Goal: Navigation & Orientation: Find specific page/section

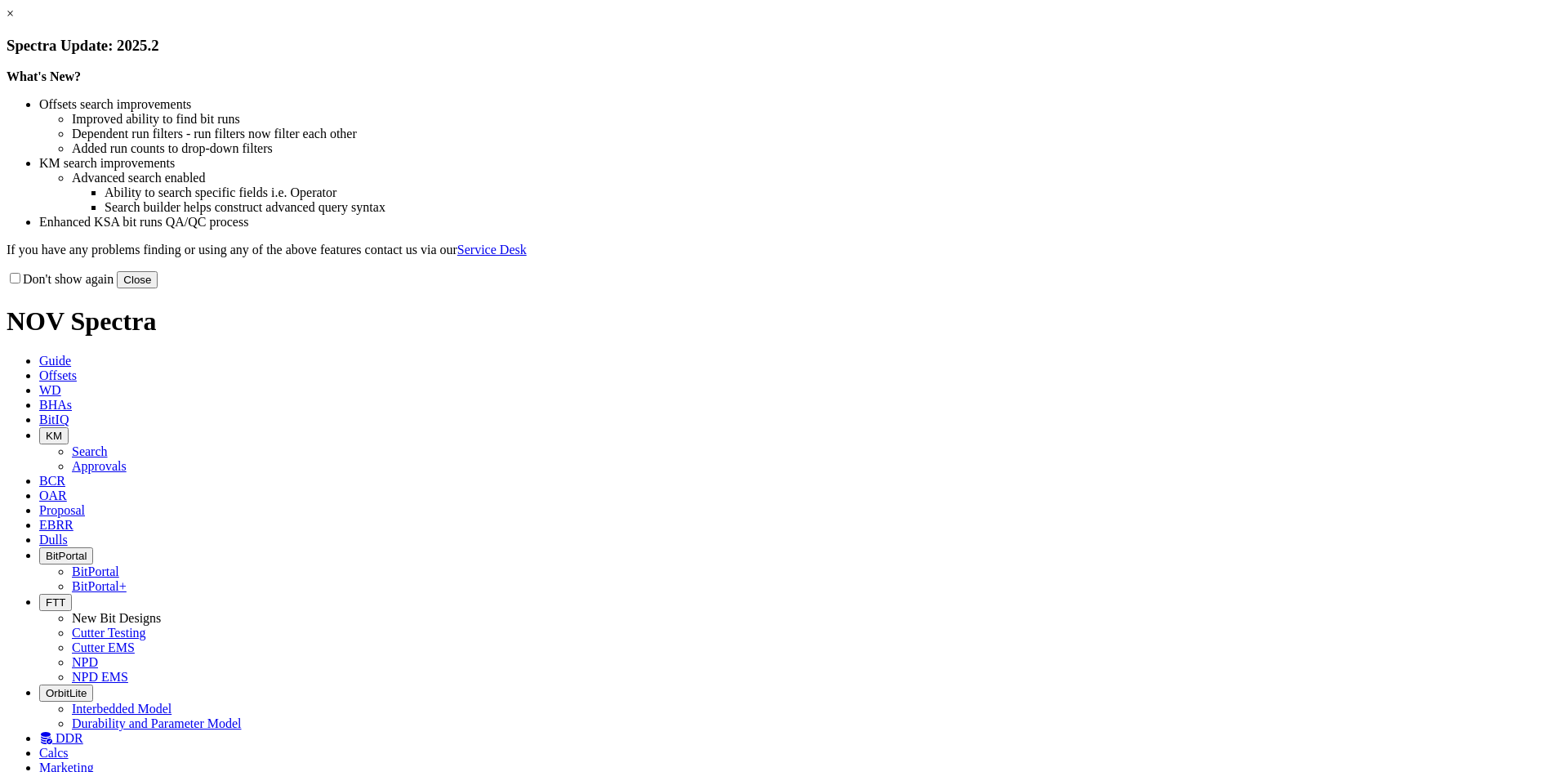
click at [158, 289] on button "Close" at bounding box center [137, 279] width 40 height 17
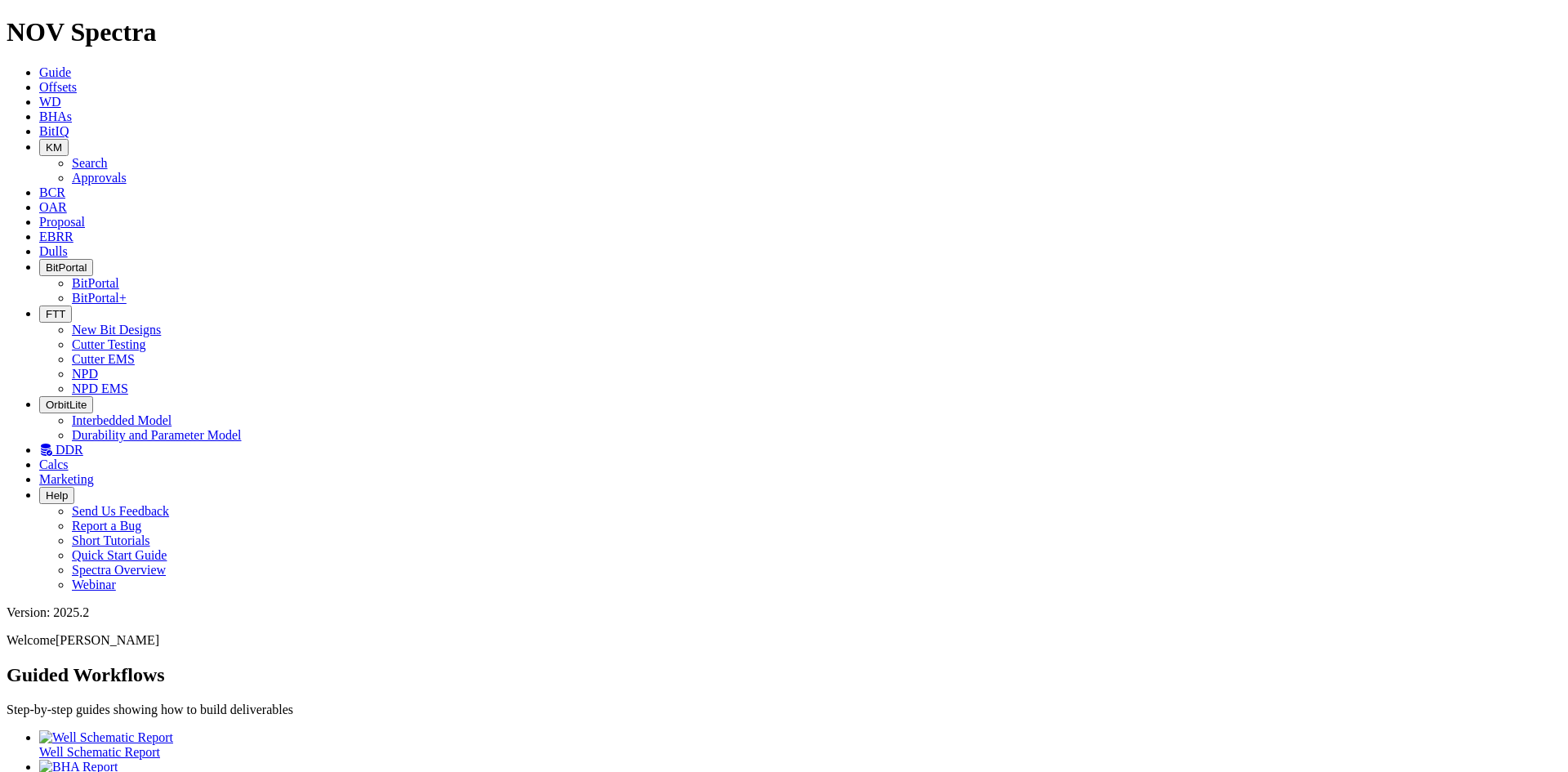
click at [68, 244] on link "Dulls" at bounding box center [53, 251] width 28 height 14
click at [39, 230] on icon at bounding box center [39, 236] width 0 height 14
click at [85, 215] on span "Proposal" at bounding box center [62, 221] width 46 height 14
click at [67, 200] on span "OAR" at bounding box center [53, 207] width 28 height 14
click at [62, 142] on span "KM" at bounding box center [54, 147] width 17 height 12
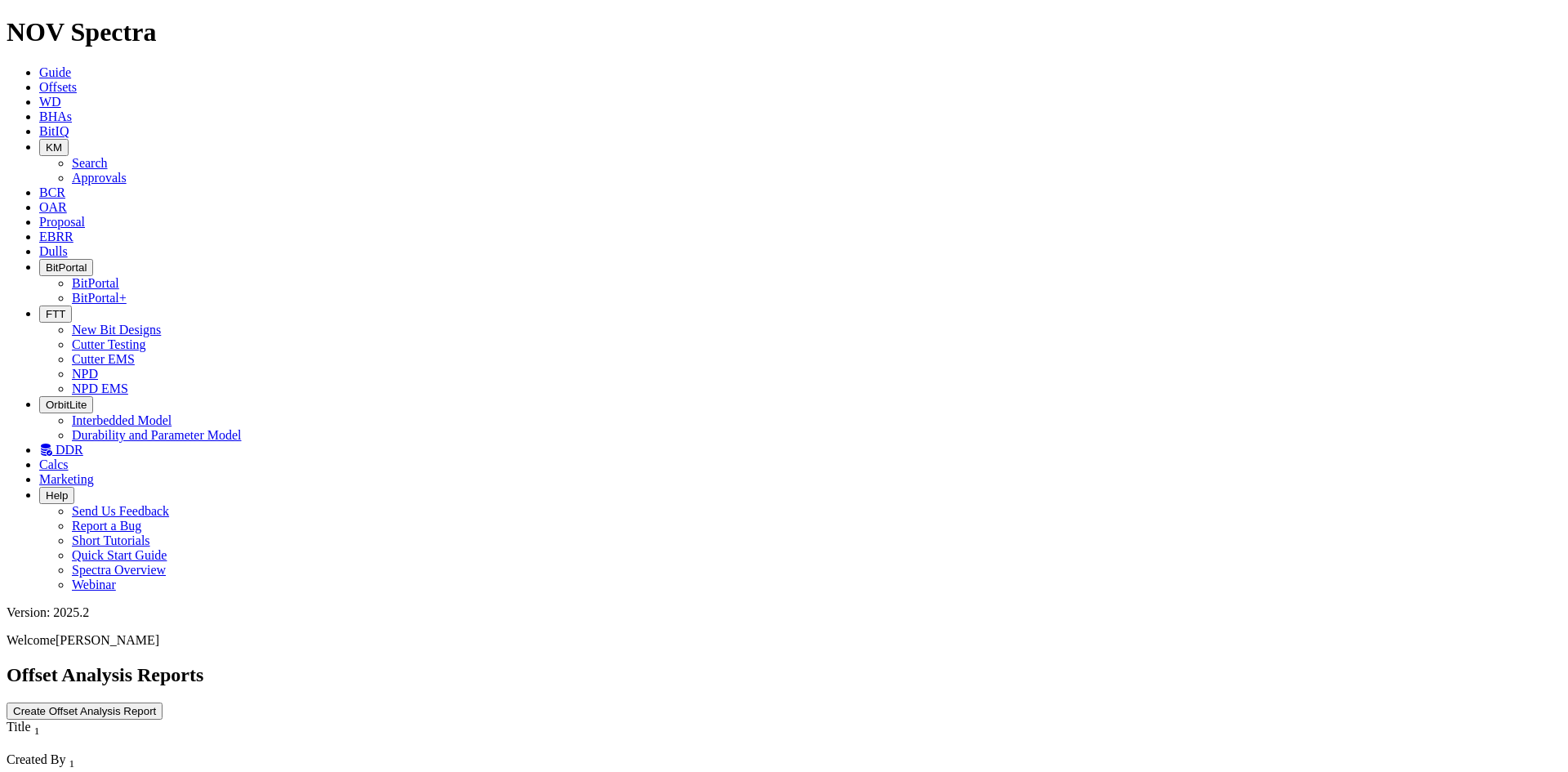
click at [127, 171] on link "Approvals" at bounding box center [99, 177] width 55 height 14
click at [69, 139] on button "KM" at bounding box center [54, 147] width 29 height 17
click at [107, 156] on link "Search" at bounding box center [89, 163] width 36 height 14
click at [161, 771] on icon "button" at bounding box center [161, 779] width 0 height 0
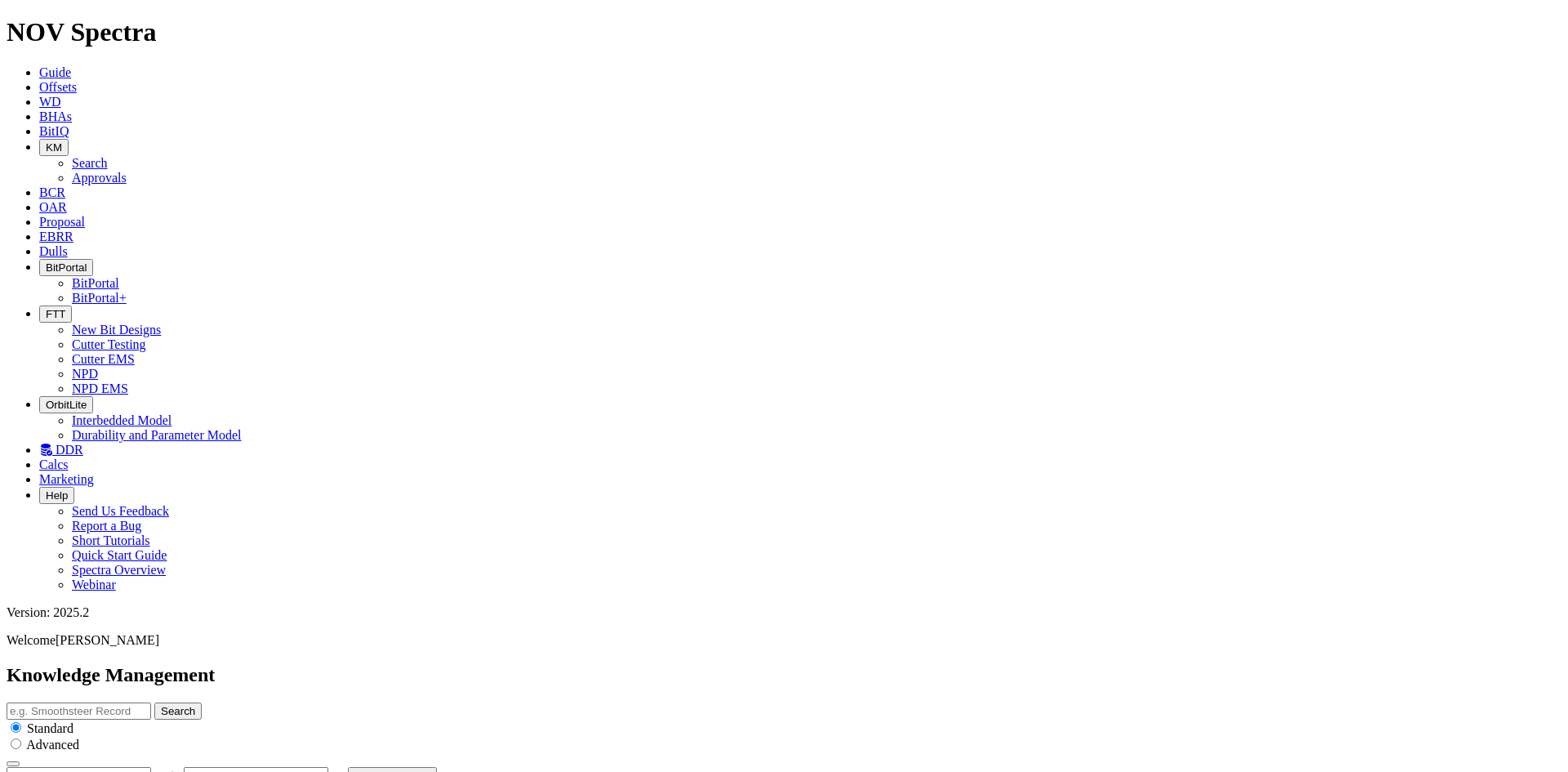
type input "[DATE]"
click at [69, 124] on span "BitIQ" at bounding box center [54, 131] width 29 height 14
click at [65, 308] on span "FTT" at bounding box center [55, 313] width 19 height 12
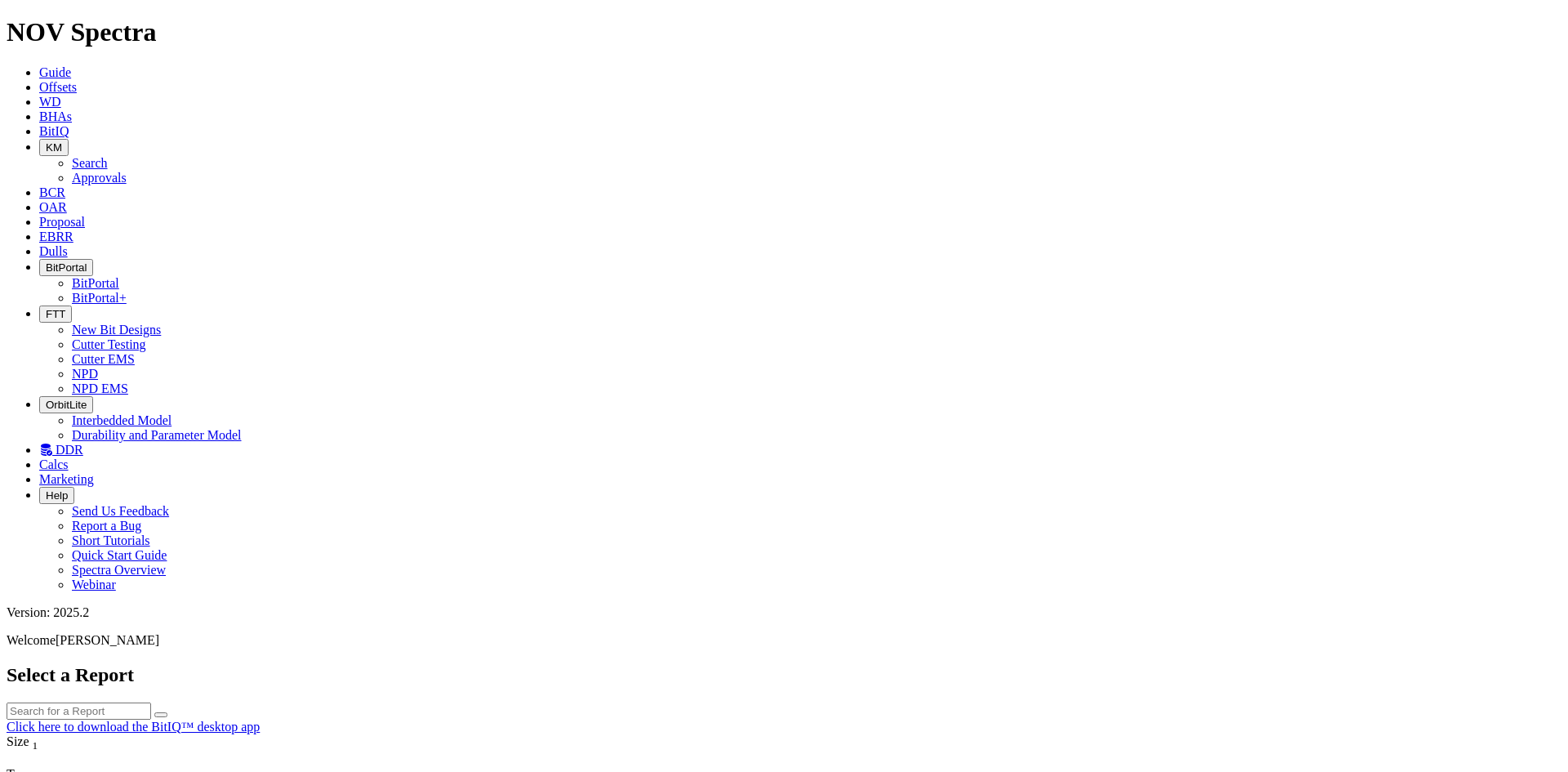
click at [146, 337] on link "Cutter Testing" at bounding box center [108, 344] width 74 height 14
click at [46, 308] on icon "button" at bounding box center [46, 313] width 0 height 12
click at [98, 367] on link "NPD" at bounding box center [85, 373] width 26 height 14
click at [46, 308] on icon "button" at bounding box center [46, 313] width 0 height 12
click at [146, 337] on link "Cutter Testing" at bounding box center [108, 344] width 74 height 14
